Goal: Task Accomplishment & Management: Complete application form

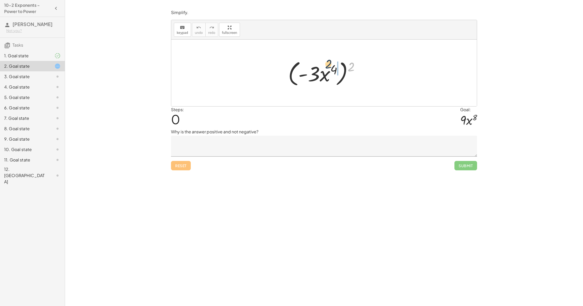
drag, startPoint x: 351, startPoint y: 63, endPoint x: 325, endPoint y: 60, distance: 25.7
click at [325, 60] on div at bounding box center [326, 73] width 81 height 30
click at [329, 68] on div at bounding box center [326, 73] width 91 height 29
click at [338, 72] on div at bounding box center [326, 73] width 52 height 27
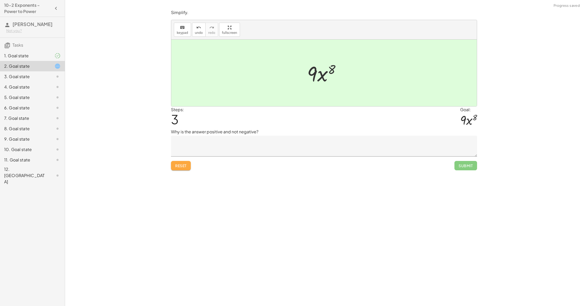
click at [188, 168] on button "Reset" at bounding box center [181, 165] width 20 height 9
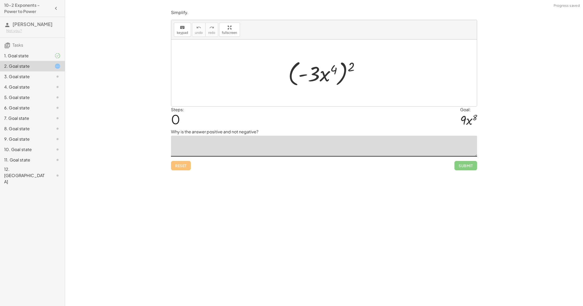
drag, startPoint x: 233, startPoint y: 153, endPoint x: 240, endPoint y: 151, distance: 7.3
click at [235, 151] on textarea at bounding box center [324, 146] width 306 height 21
click at [350, 69] on div at bounding box center [326, 73] width 81 height 30
drag, startPoint x: 352, startPoint y: 68, endPoint x: 335, endPoint y: 70, distance: 16.2
click at [335, 69] on div at bounding box center [326, 73] width 81 height 30
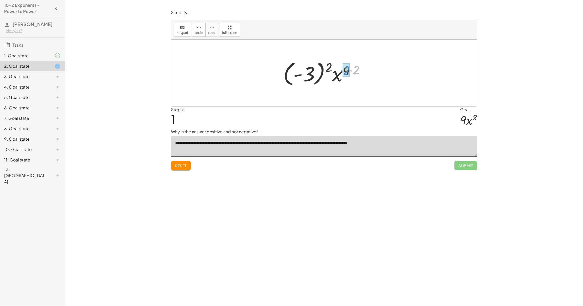
drag, startPoint x: 355, startPoint y: 72, endPoint x: 346, endPoint y: 72, distance: 9.4
drag, startPoint x: 410, startPoint y: 145, endPoint x: 392, endPoint y: 144, distance: 17.7
click at [408, 145] on textarea "**********" at bounding box center [324, 146] width 306 height 21
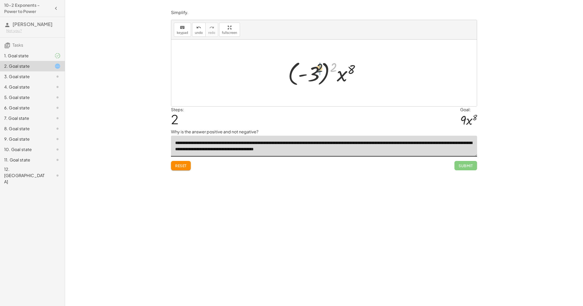
drag, startPoint x: 335, startPoint y: 69, endPoint x: 317, endPoint y: 70, distance: 17.5
click at [317, 70] on div at bounding box center [325, 73] width 81 height 29
type textarea "**********"
click at [214, 3] on div at bounding box center [324, 3] width 518 height 7
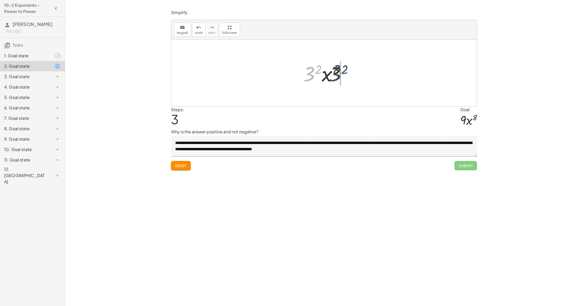
drag, startPoint x: 313, startPoint y: 76, endPoint x: 336, endPoint y: 76, distance: 23.7
click at [338, 76] on div at bounding box center [325, 73] width 51 height 27
drag, startPoint x: 326, startPoint y: 76, endPoint x: 312, endPoint y: 75, distance: 14.1
click at [312, 75] on div at bounding box center [325, 73] width 51 height 27
click at [317, 69] on div at bounding box center [325, 73] width 51 height 27
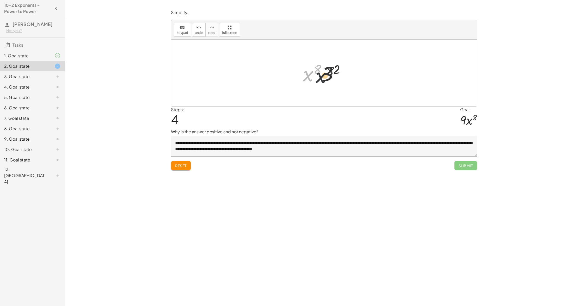
drag, startPoint x: 307, startPoint y: 75, endPoint x: 333, endPoint y: 77, distance: 26.3
click at [333, 78] on div at bounding box center [325, 73] width 51 height 27
drag, startPoint x: 319, startPoint y: 67, endPoint x: 310, endPoint y: 68, distance: 8.1
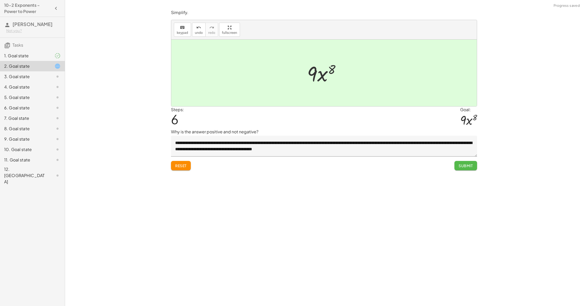
click at [461, 170] on button "Submit" at bounding box center [465, 165] width 23 height 9
